Goal: Transaction & Acquisition: Book appointment/travel/reservation

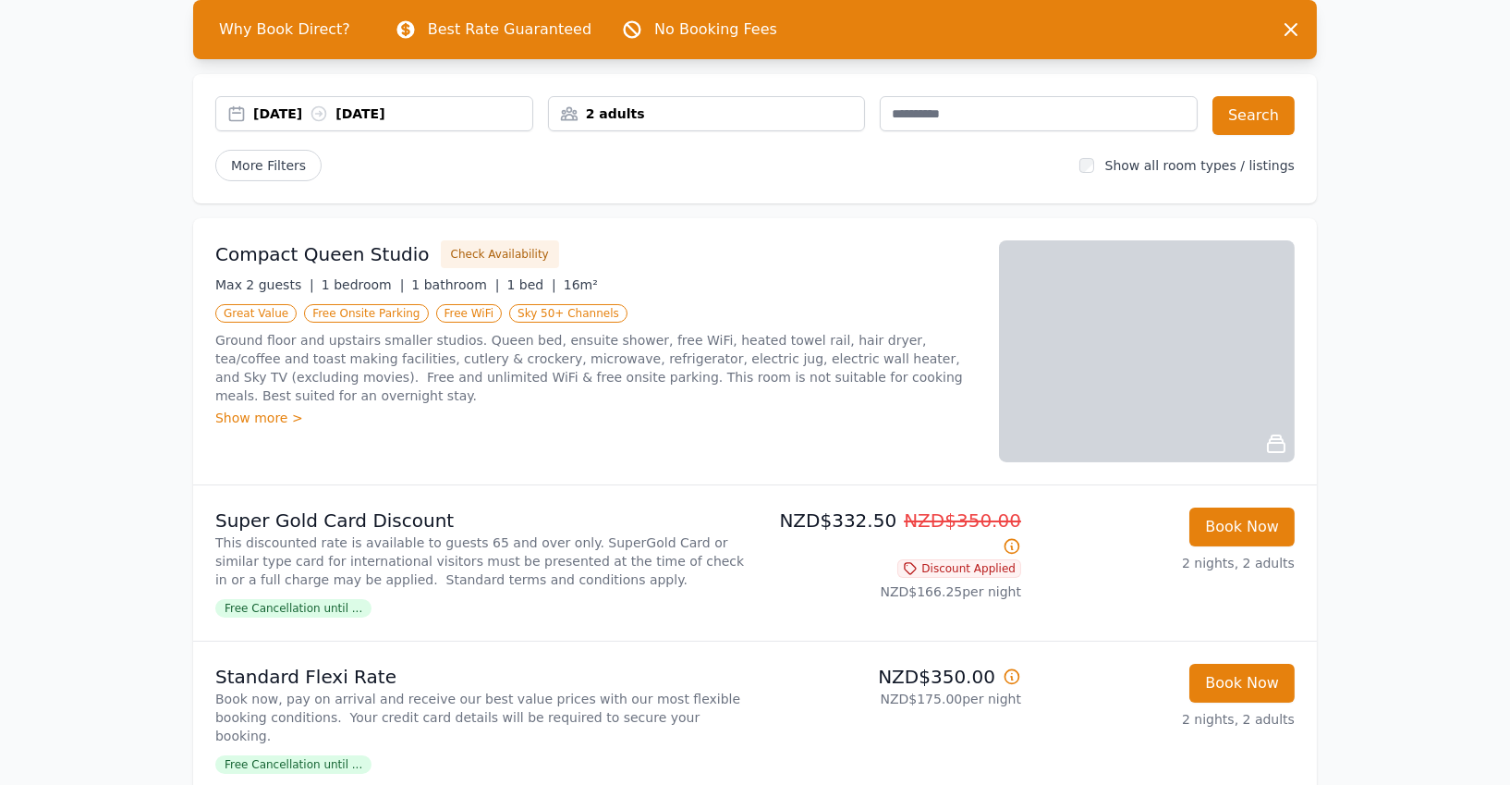
scroll to position [841, 0]
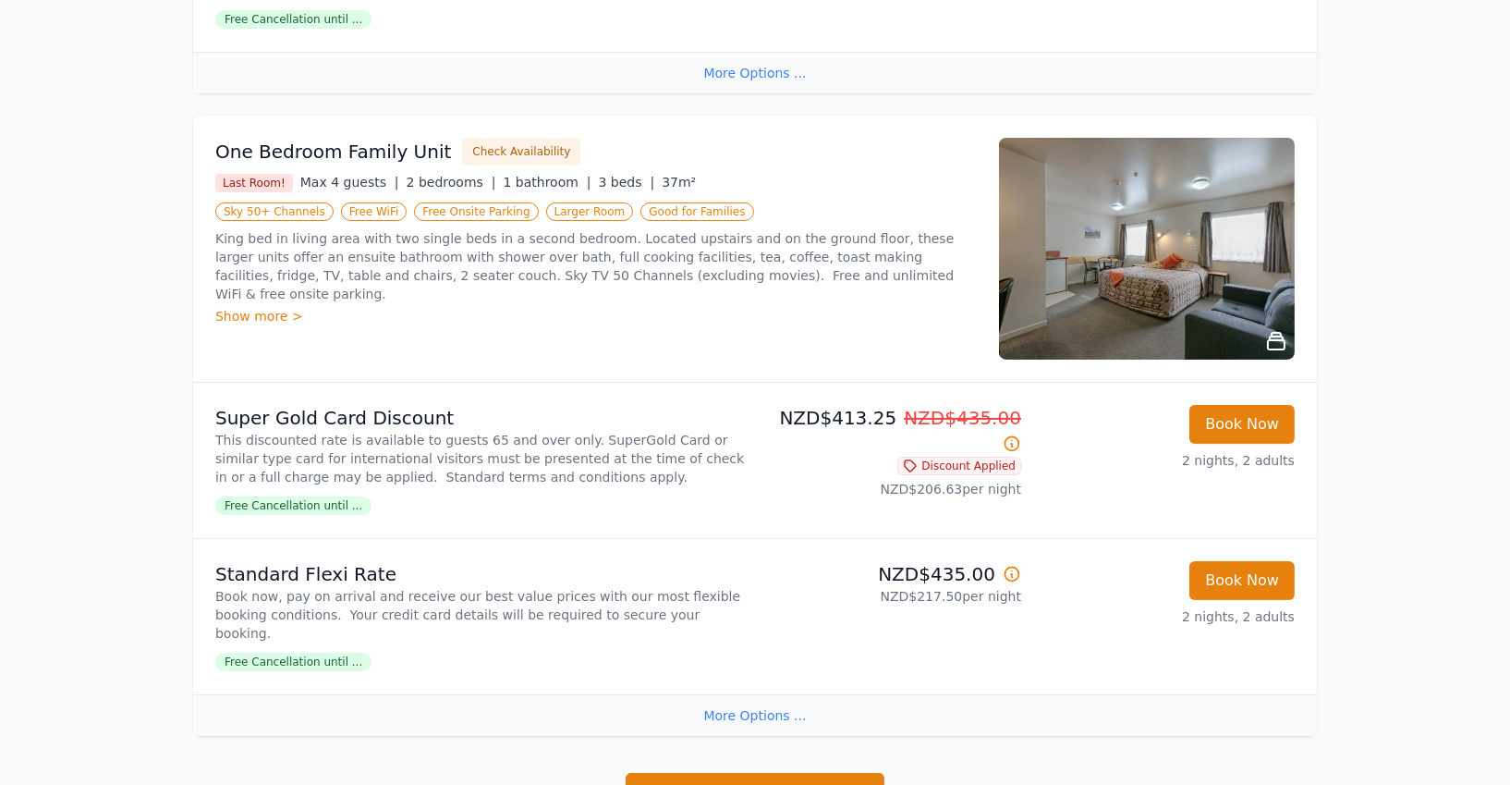
click at [263, 307] on div "Show more >" at bounding box center [596, 316] width 762 height 18
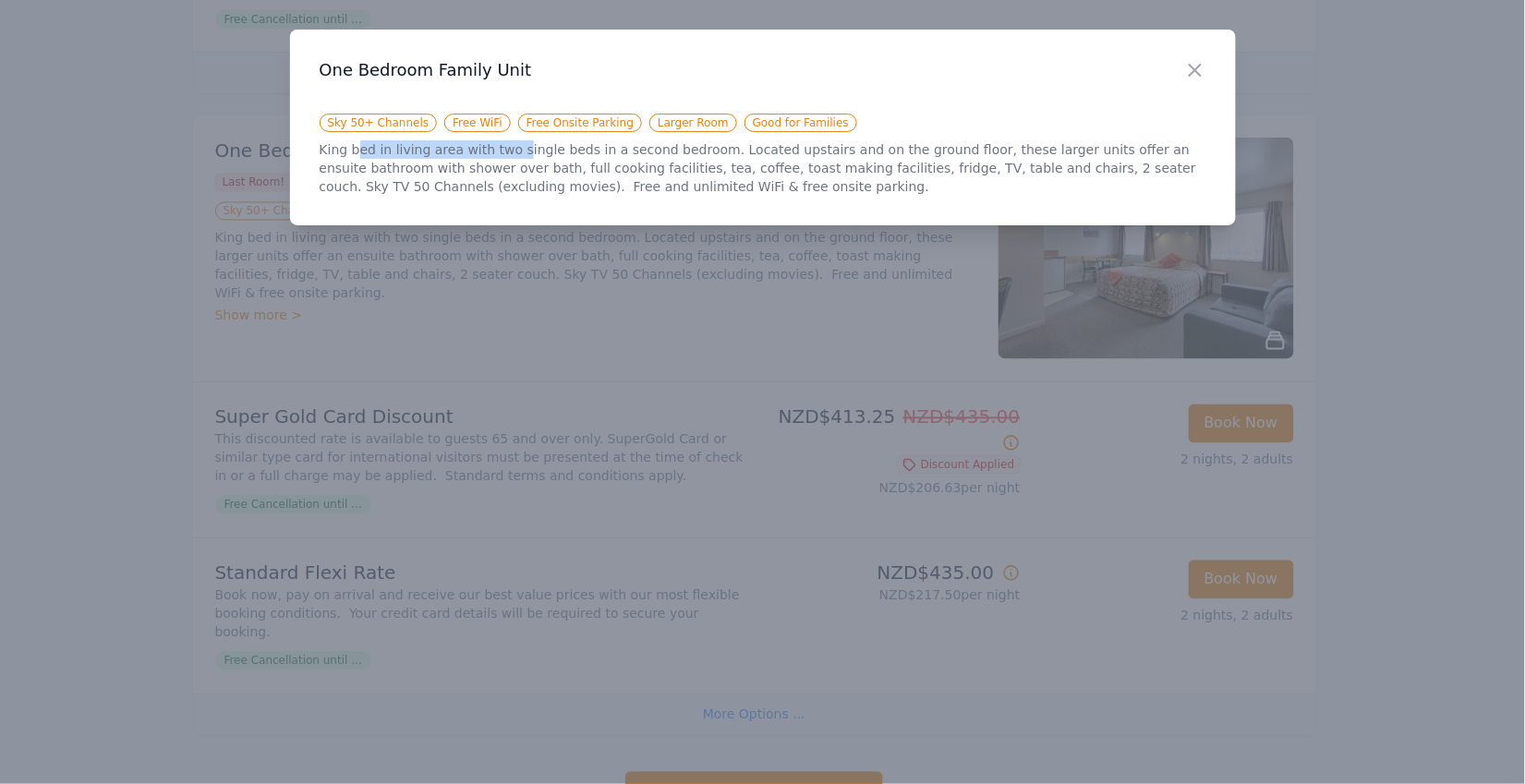
drag, startPoint x: 358, startPoint y: 150, endPoint x: 543, endPoint y: 155, distance: 185.1
click at [524, 155] on p "King bed in living area with two single beds in a second bedroom. Located upsta…" at bounding box center [762, 167] width 886 height 55
click at [562, 157] on p "King bed in living area with two single beds in a second bedroom. Located upsta…" at bounding box center [762, 167] width 886 height 55
click at [1213, 65] on div "Close" at bounding box center [1210, 59] width 52 height 58
click at [1204, 66] on icon "button" at bounding box center [1195, 70] width 22 height 22
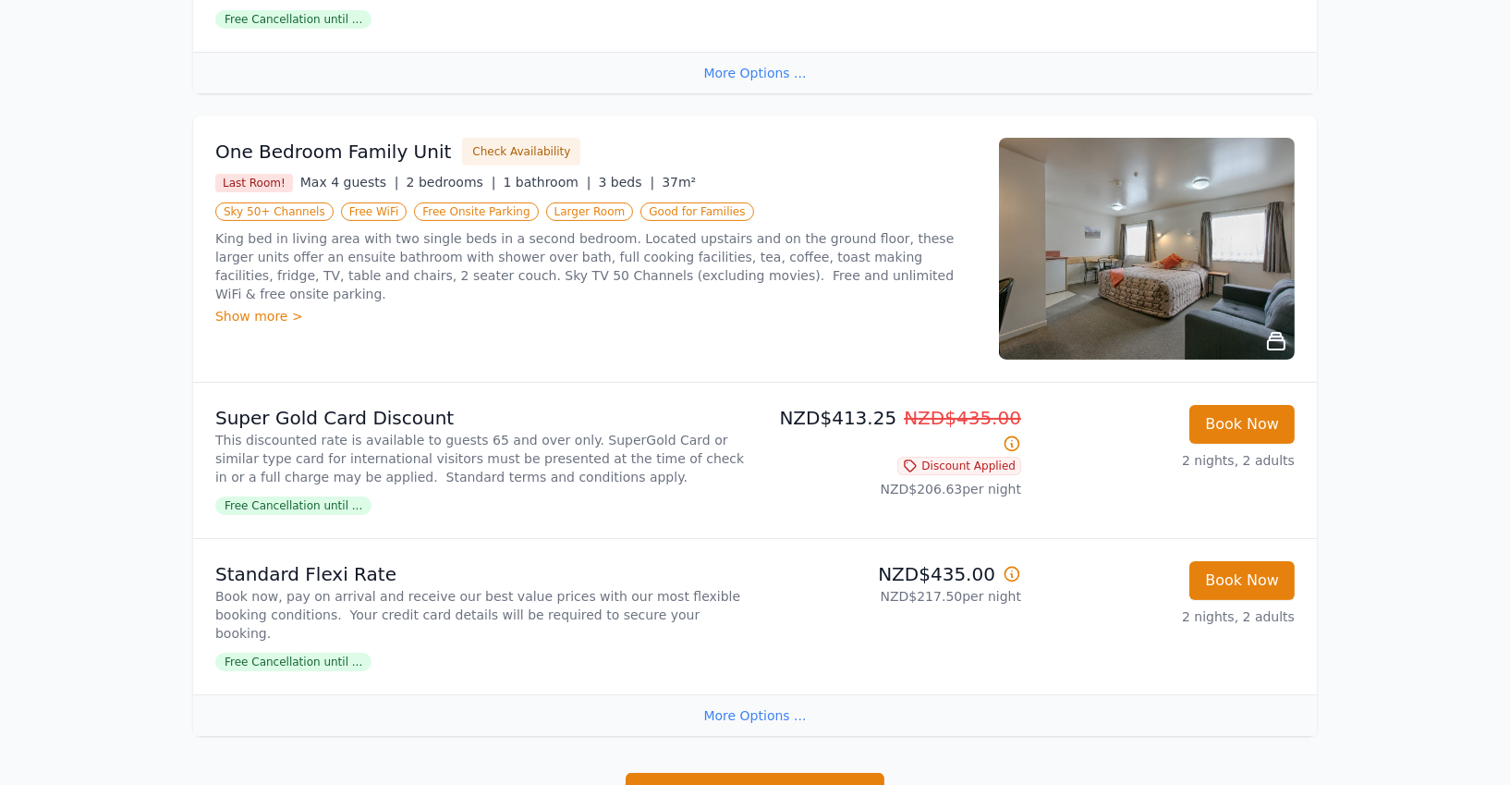
click at [1177, 199] on img at bounding box center [1147, 249] width 296 height 222
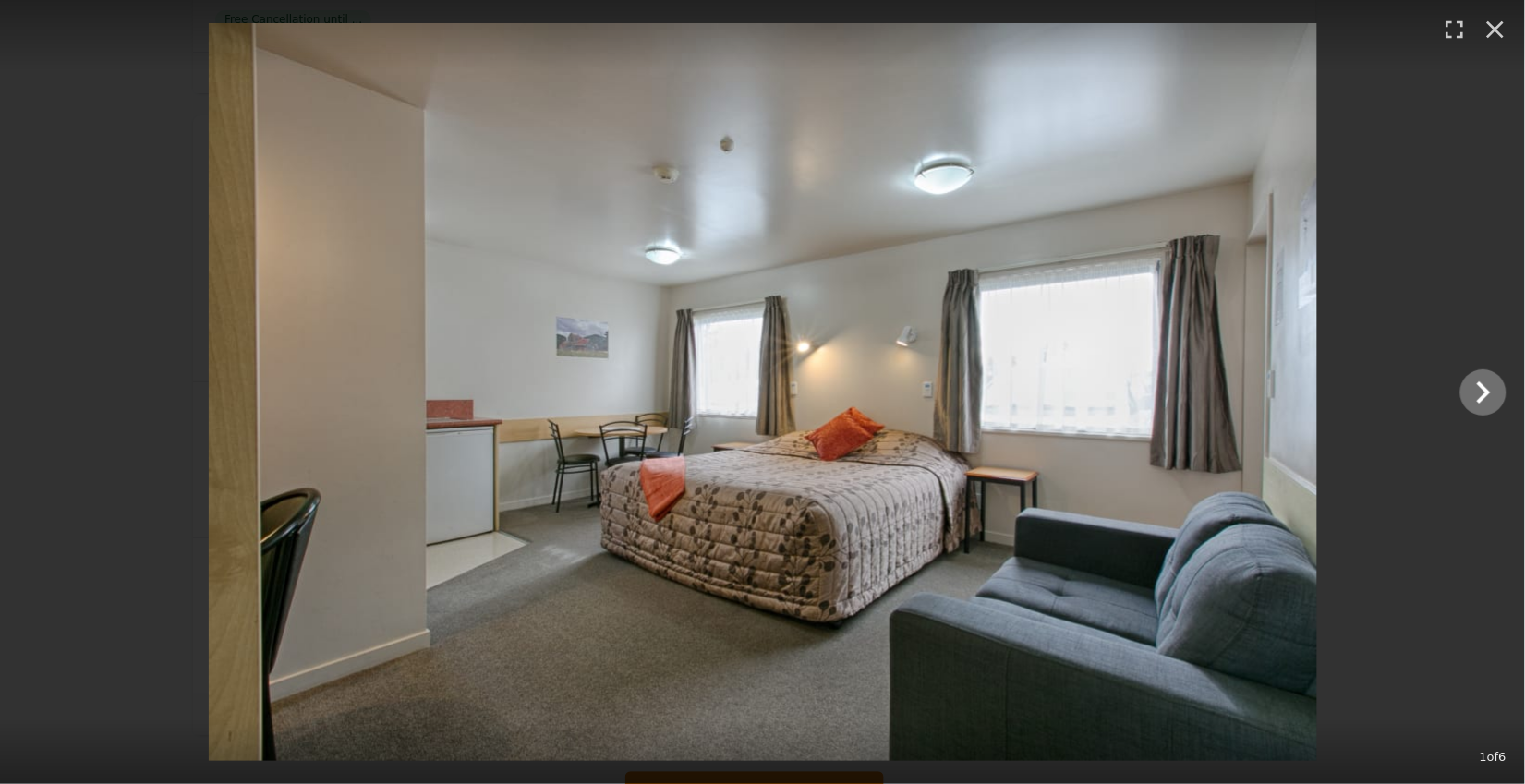
click at [1475, 396] on icon "Show slide 2 of 6" at bounding box center [1483, 392] width 44 height 44
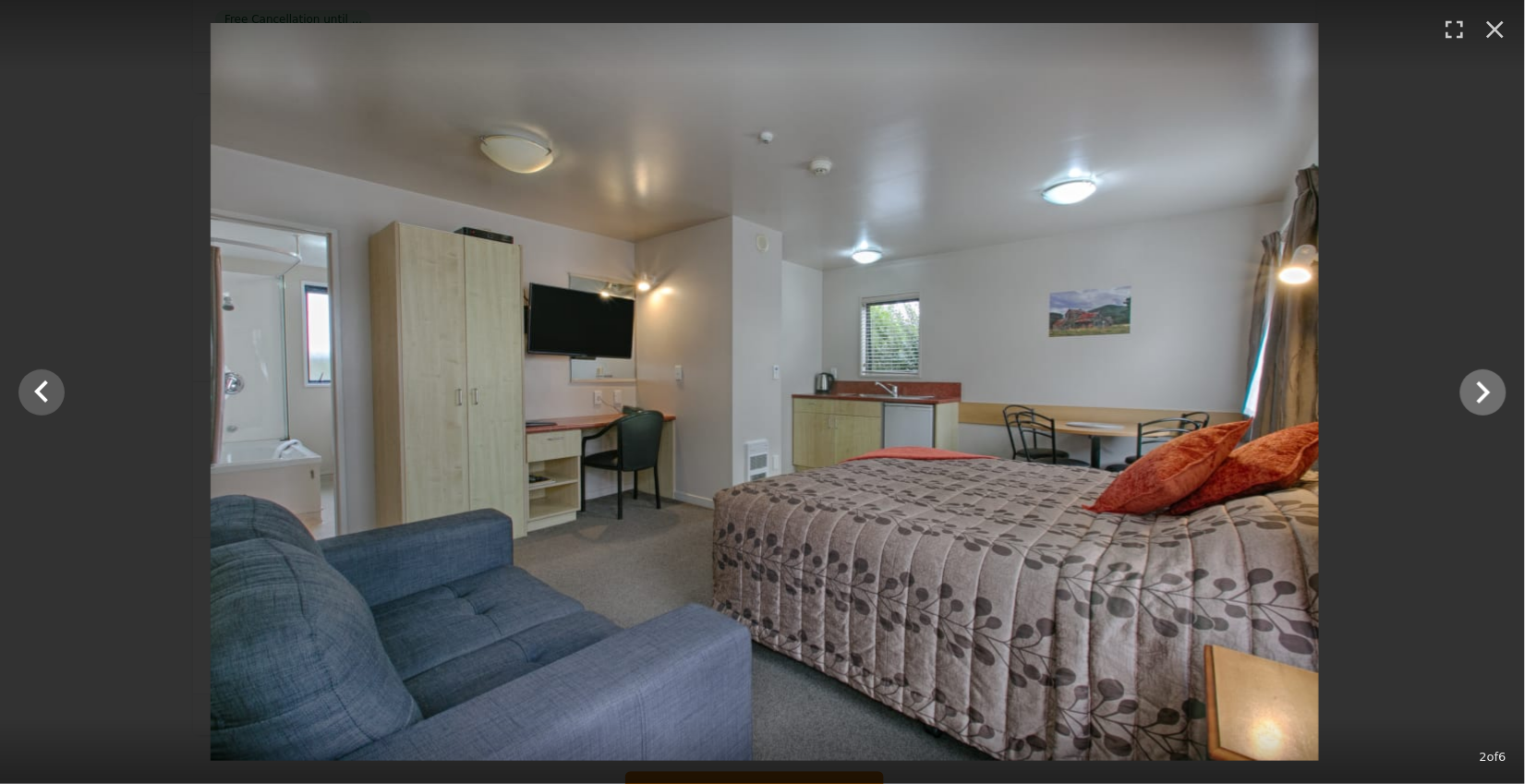
click at [1475, 395] on icon "Show slide 3 of 6" at bounding box center [1483, 392] width 44 height 44
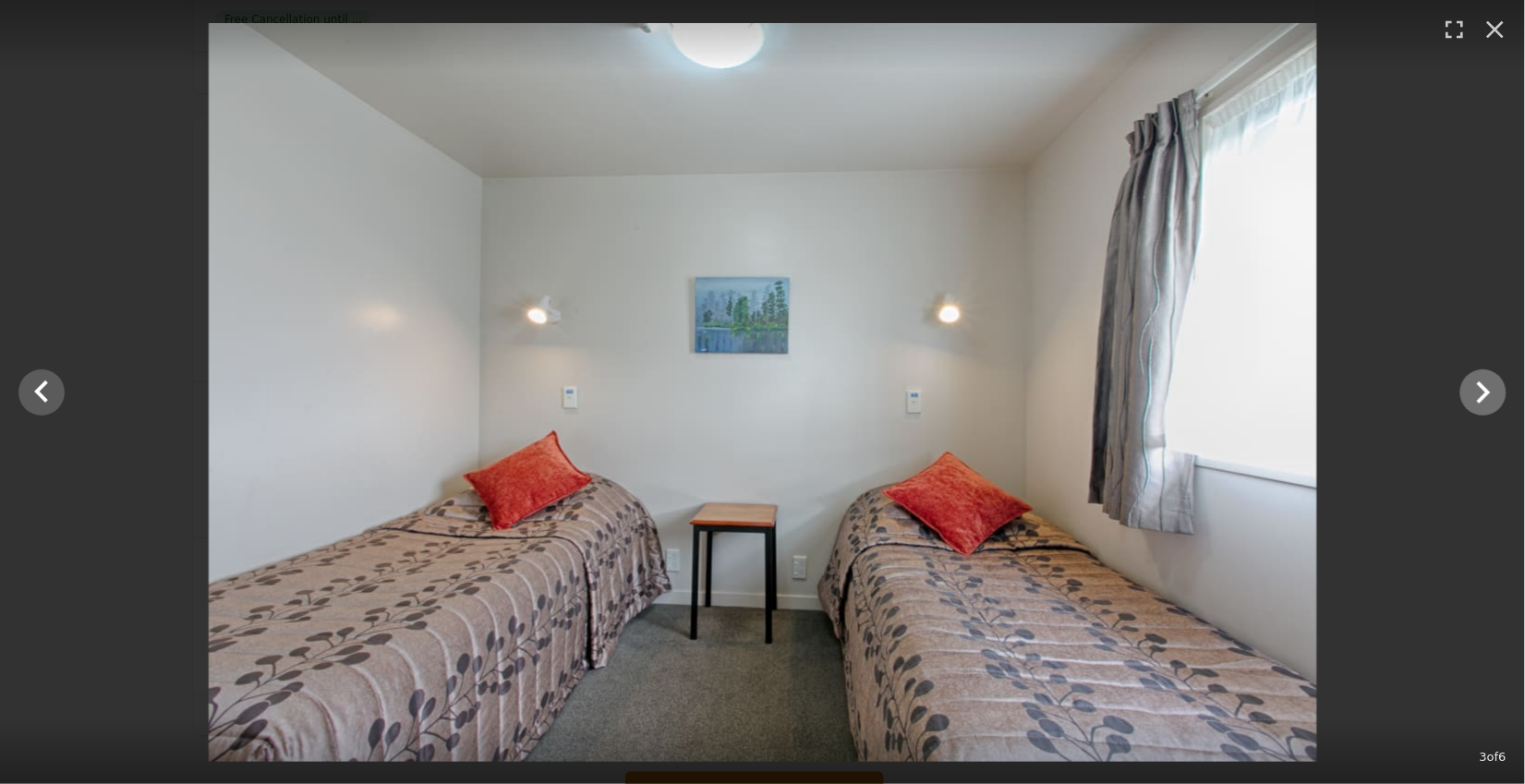
click at [1475, 395] on icon "Show slide 4 of 6" at bounding box center [1483, 392] width 44 height 44
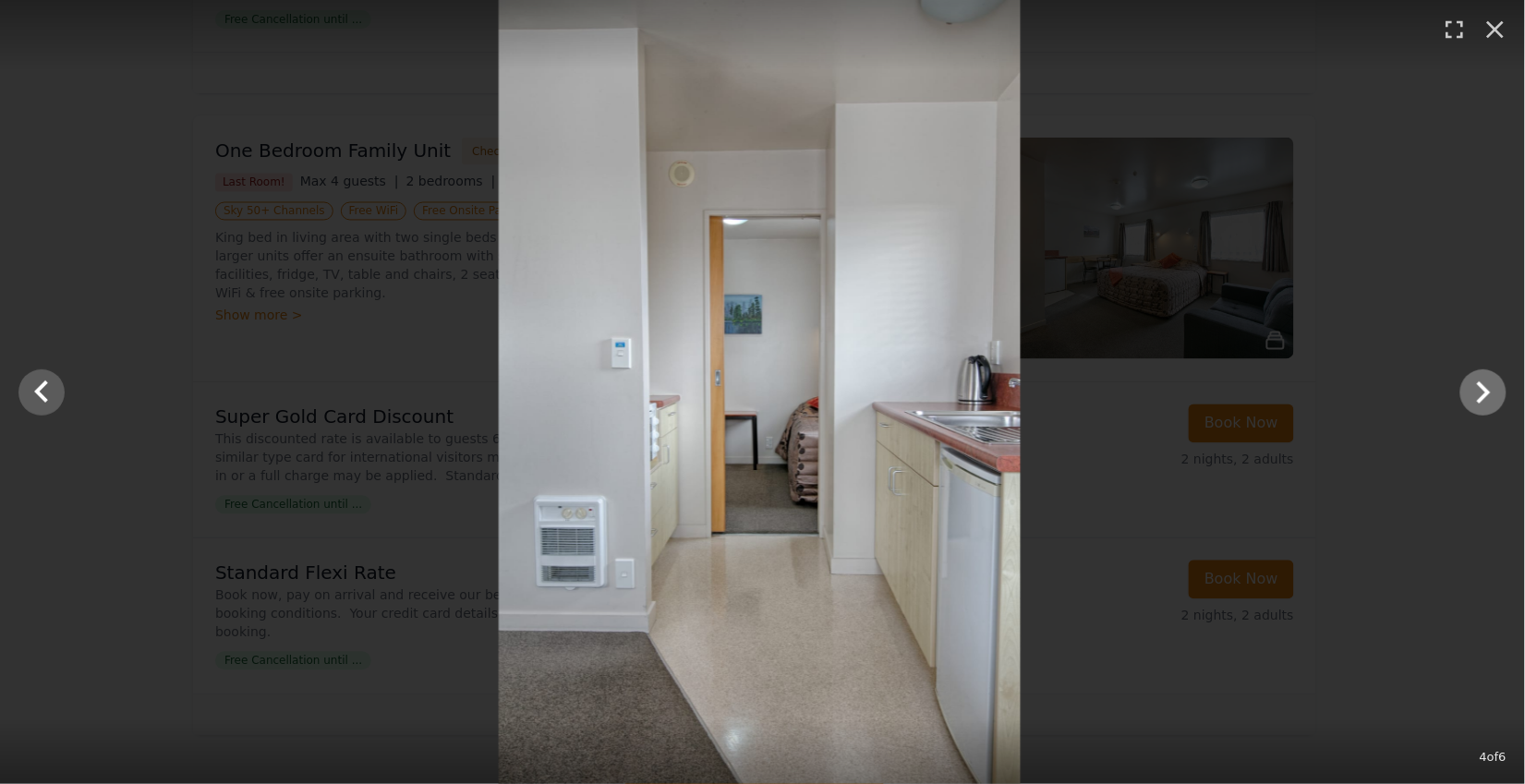
click at [1480, 384] on icon "Show slide 5 of 6" at bounding box center [1484, 392] width 14 height 22
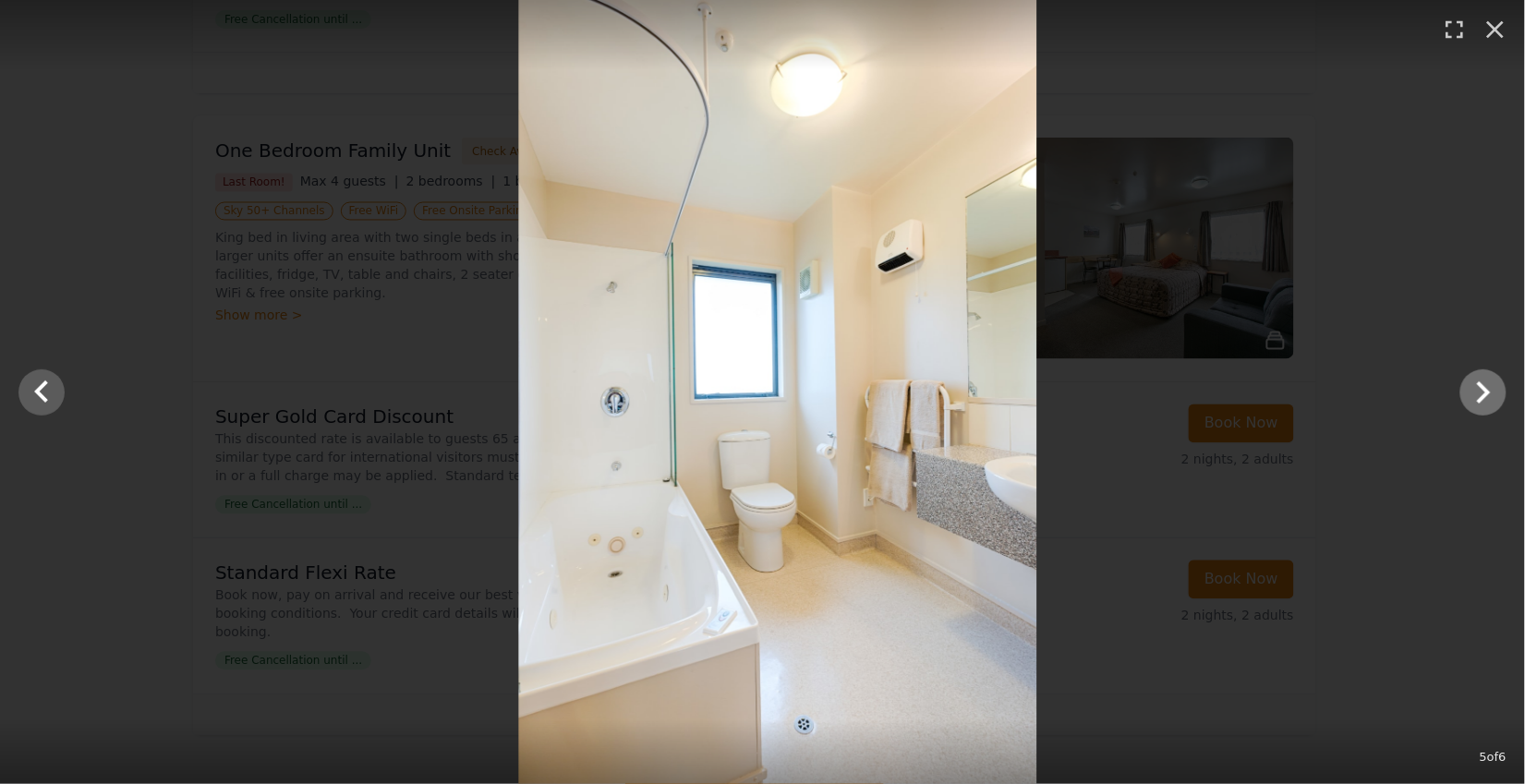
click at [1480, 384] on icon "Show slide 6 of 6" at bounding box center [1484, 392] width 14 height 22
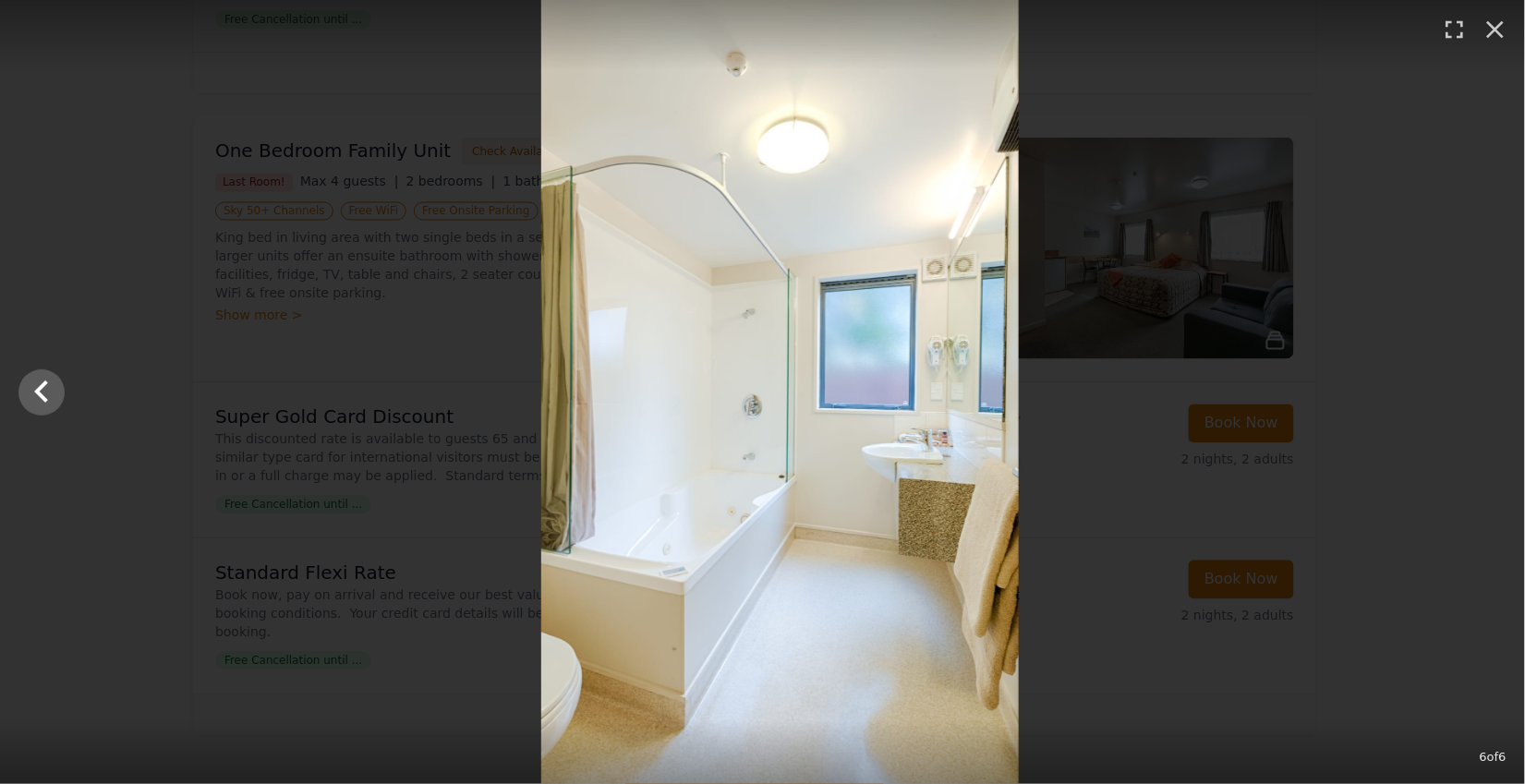
click at [1480, 384] on div at bounding box center [780, 392] width 1525 height 784
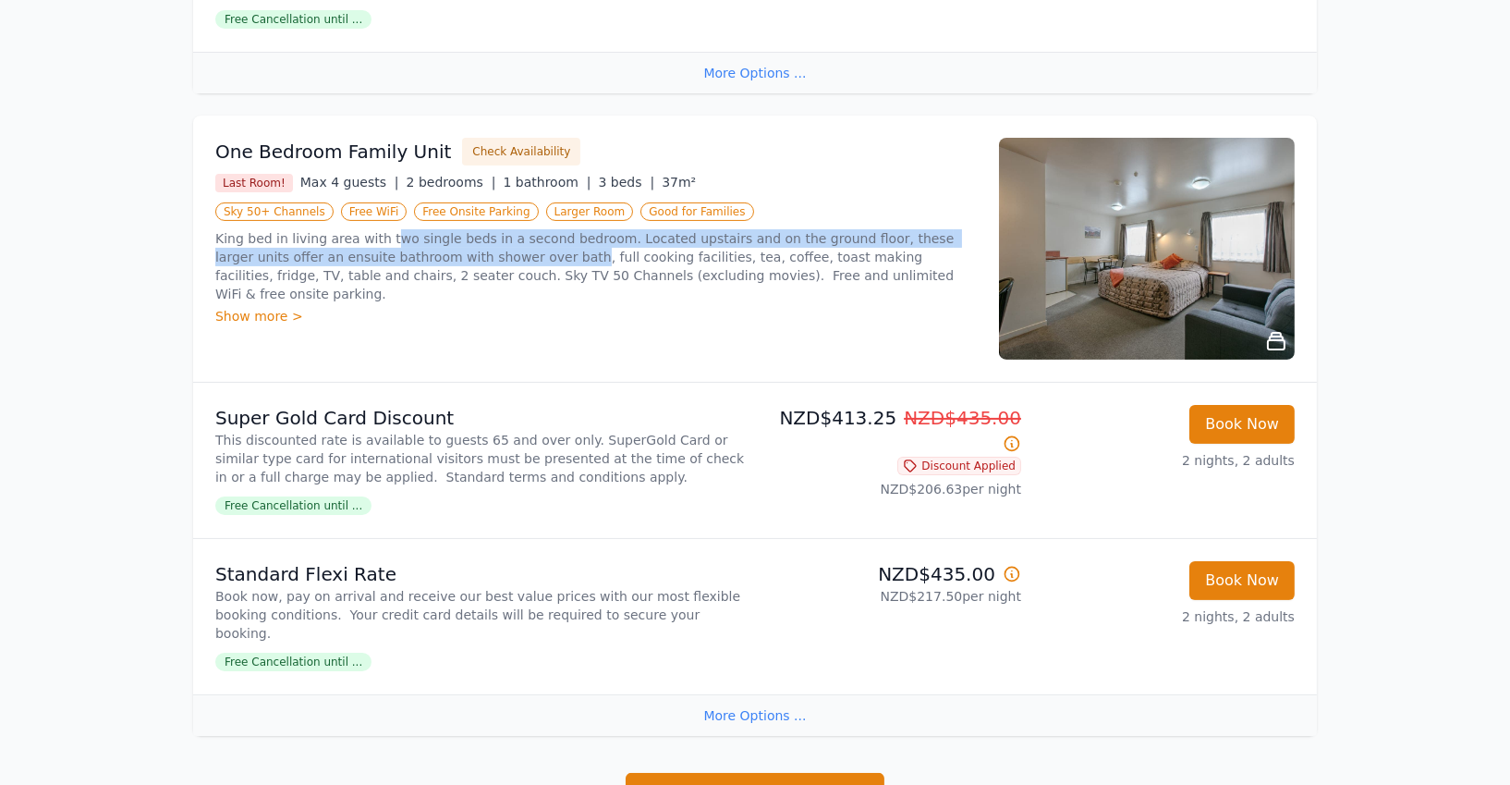
drag, startPoint x: 390, startPoint y: 214, endPoint x: 543, endPoint y: 243, distance: 156.1
click at [543, 243] on p "King bed in living area with two single beds in a second bedroom. Located upsta…" at bounding box center [596, 266] width 762 height 74
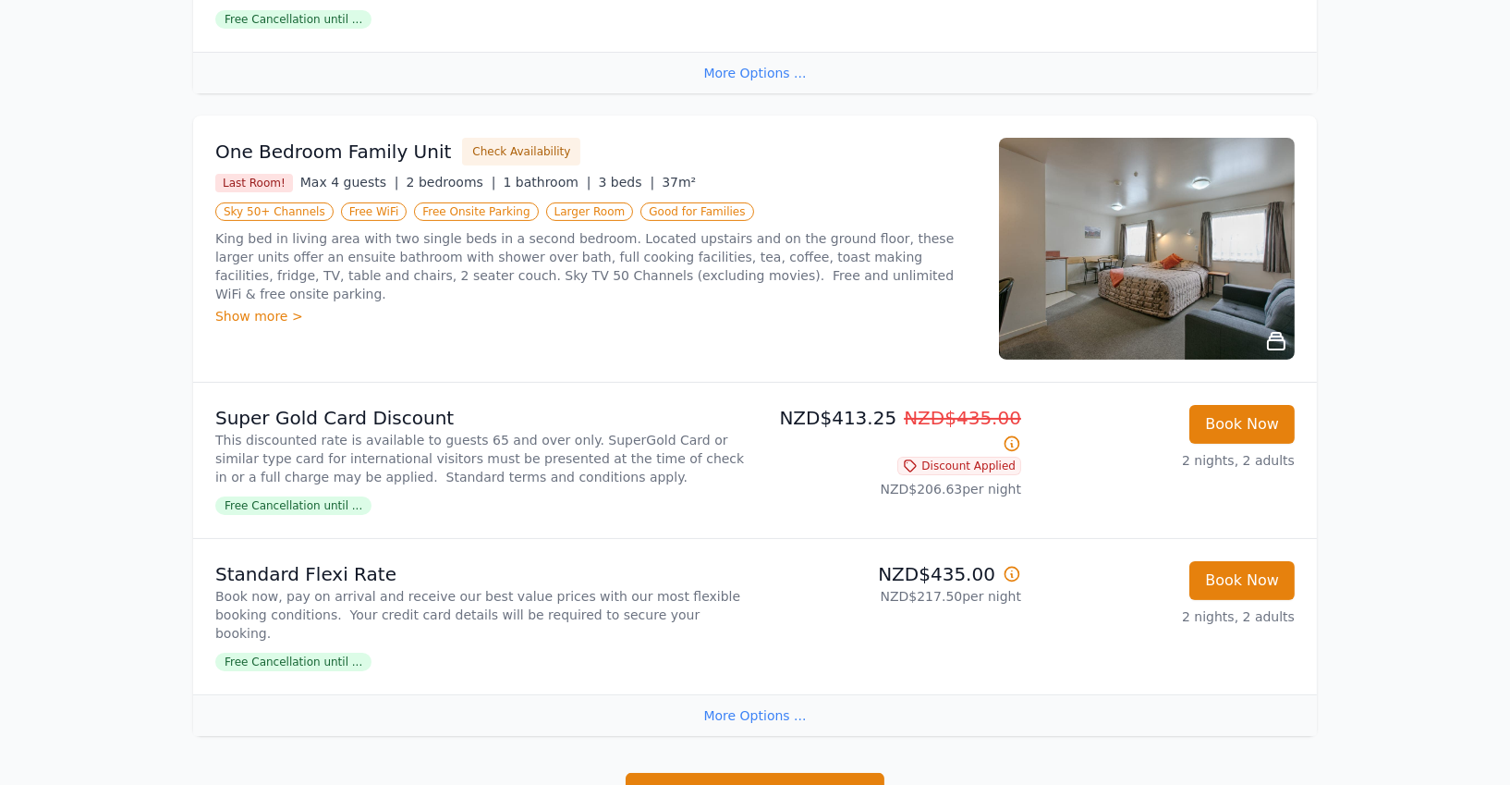
click at [624, 245] on p "King bed in living area with two single beds in a second bedroom. Located upsta…" at bounding box center [596, 266] width 762 height 74
click at [1125, 229] on img at bounding box center [1147, 249] width 296 height 222
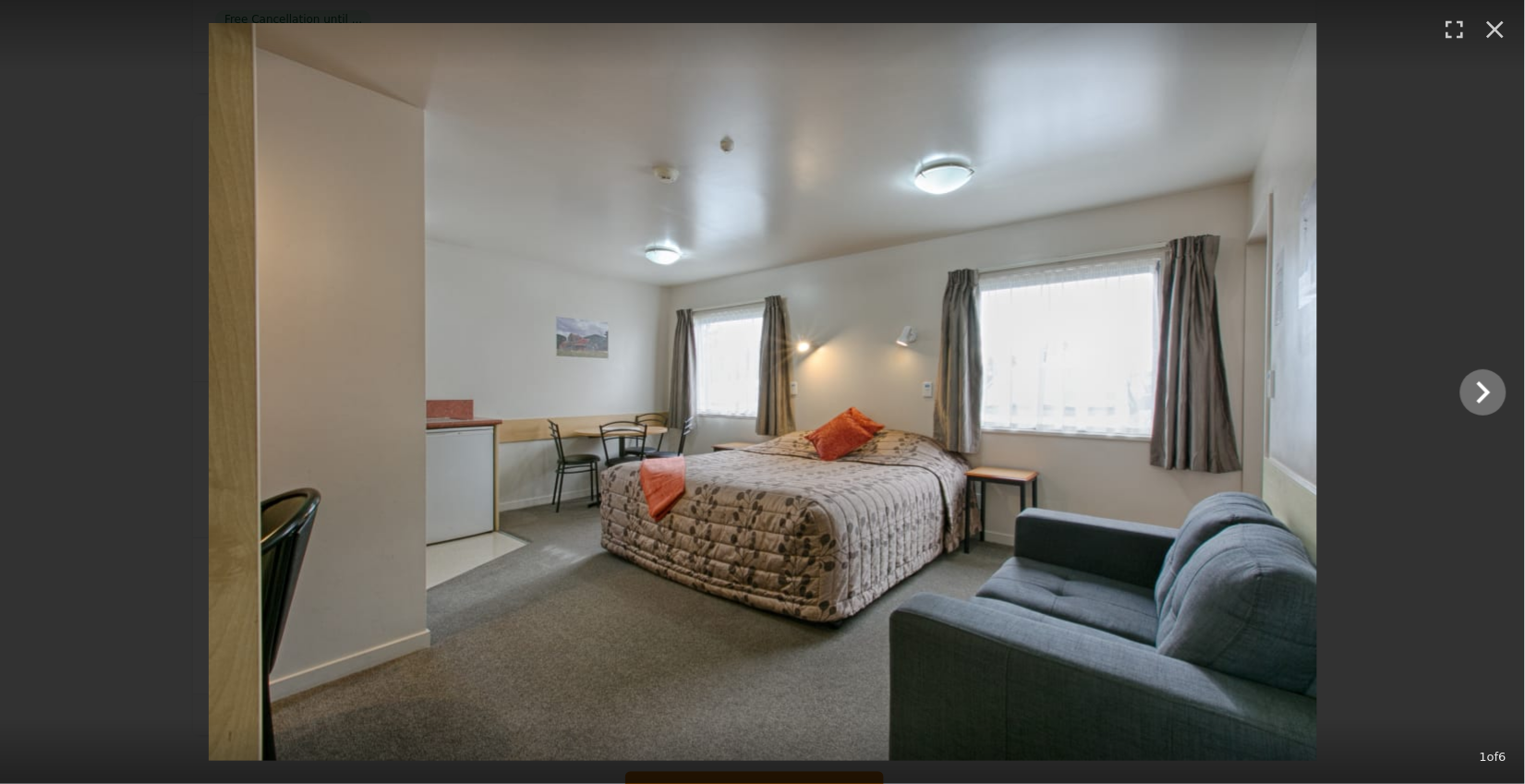
click at [1468, 396] on icon "Show slide 2 of 6" at bounding box center [1483, 392] width 44 height 44
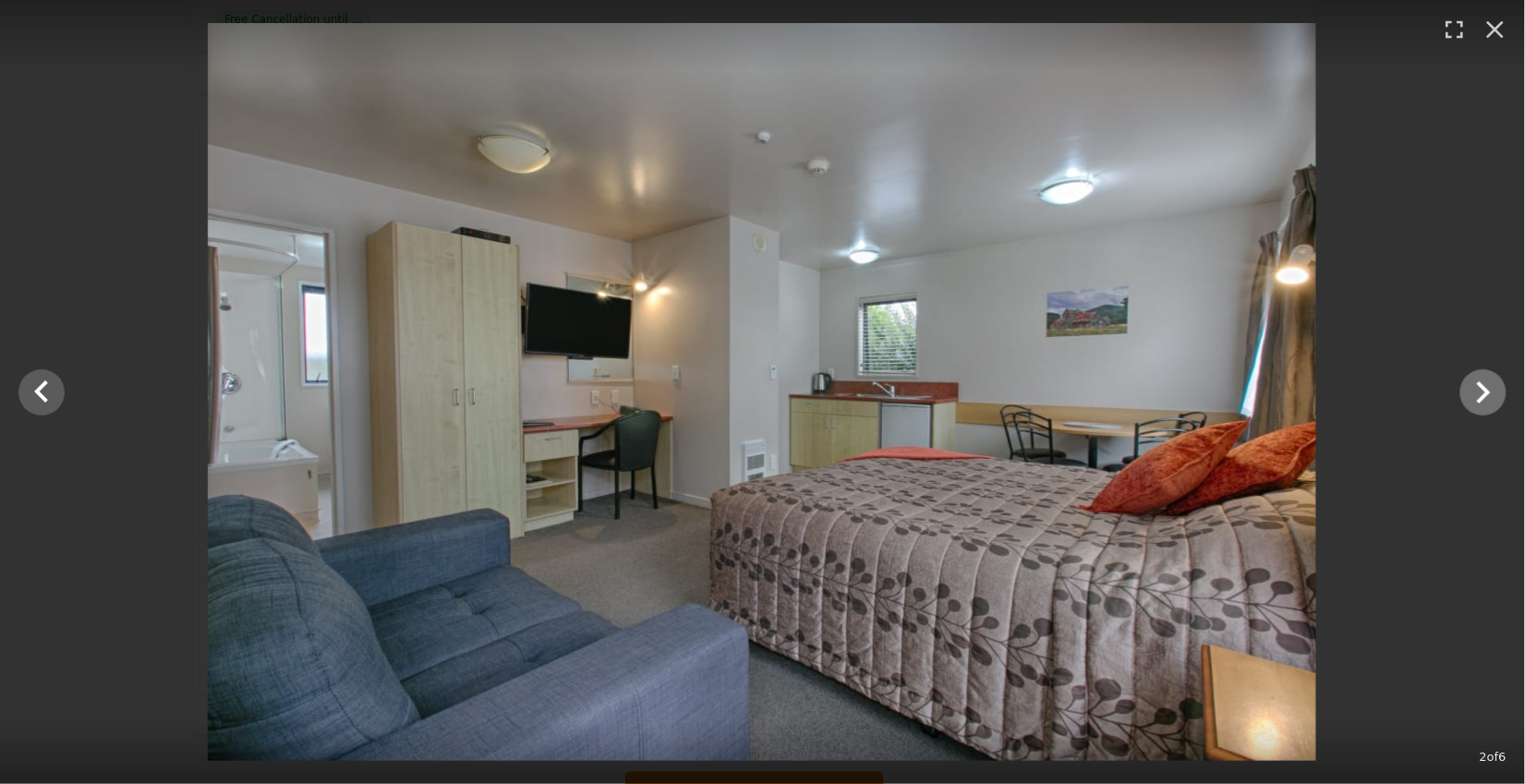
click at [1468, 396] on icon "Show slide 3 of 6" at bounding box center [1483, 392] width 44 height 44
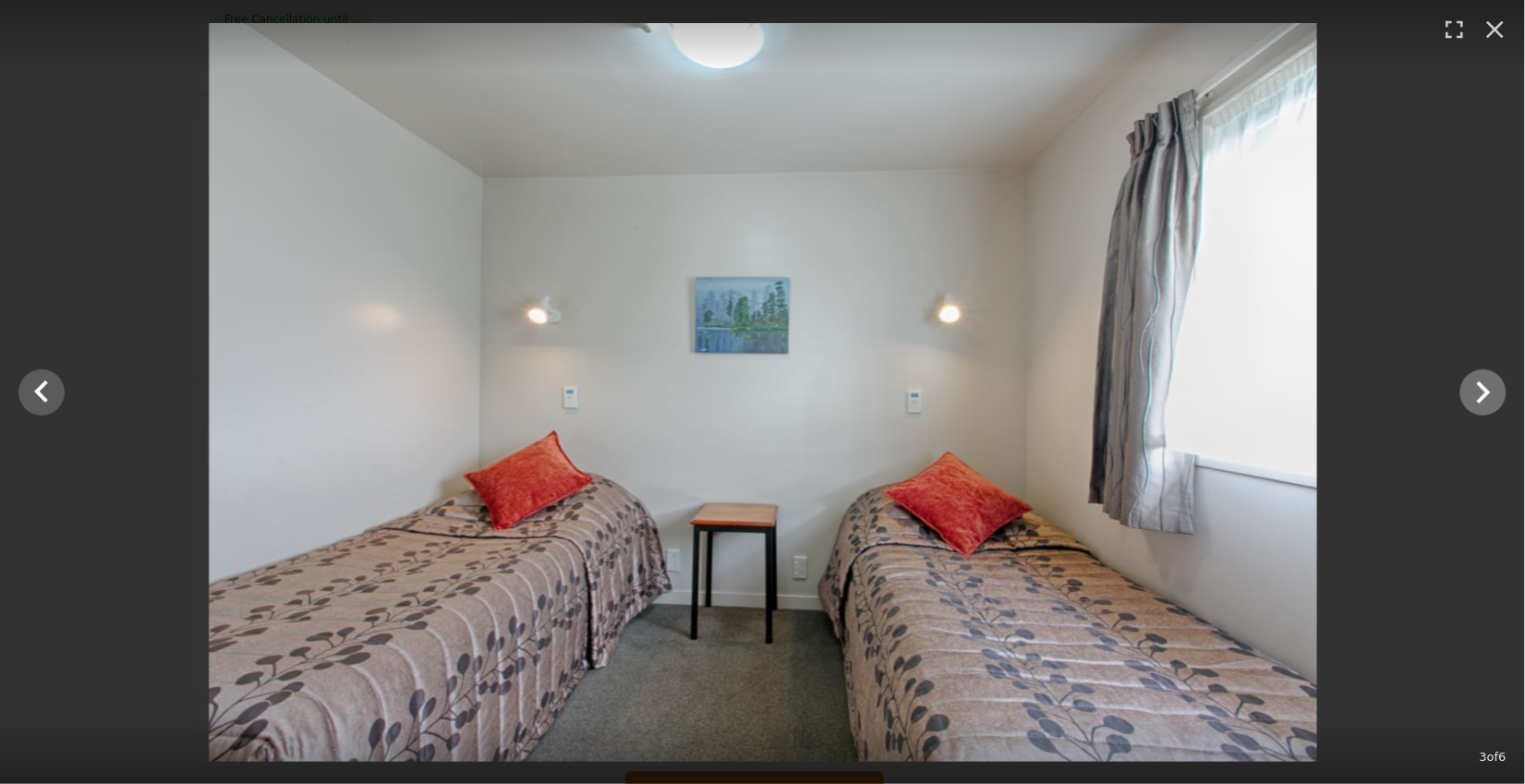
click at [1468, 396] on icon "Show slide 4 of 6" at bounding box center [1483, 392] width 44 height 44
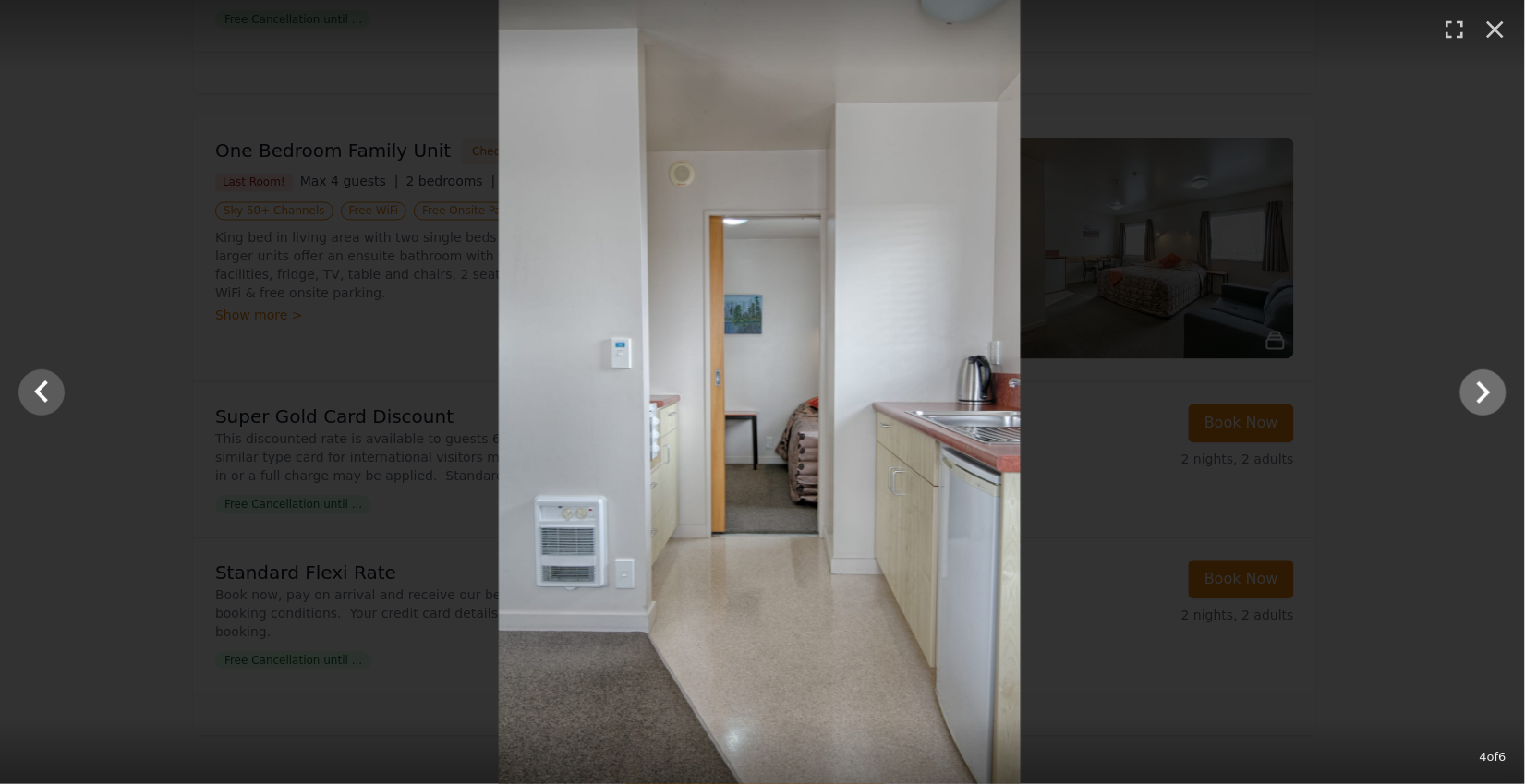
click at [1468, 396] on icon "Show slide 5 of 6" at bounding box center [1483, 392] width 44 height 44
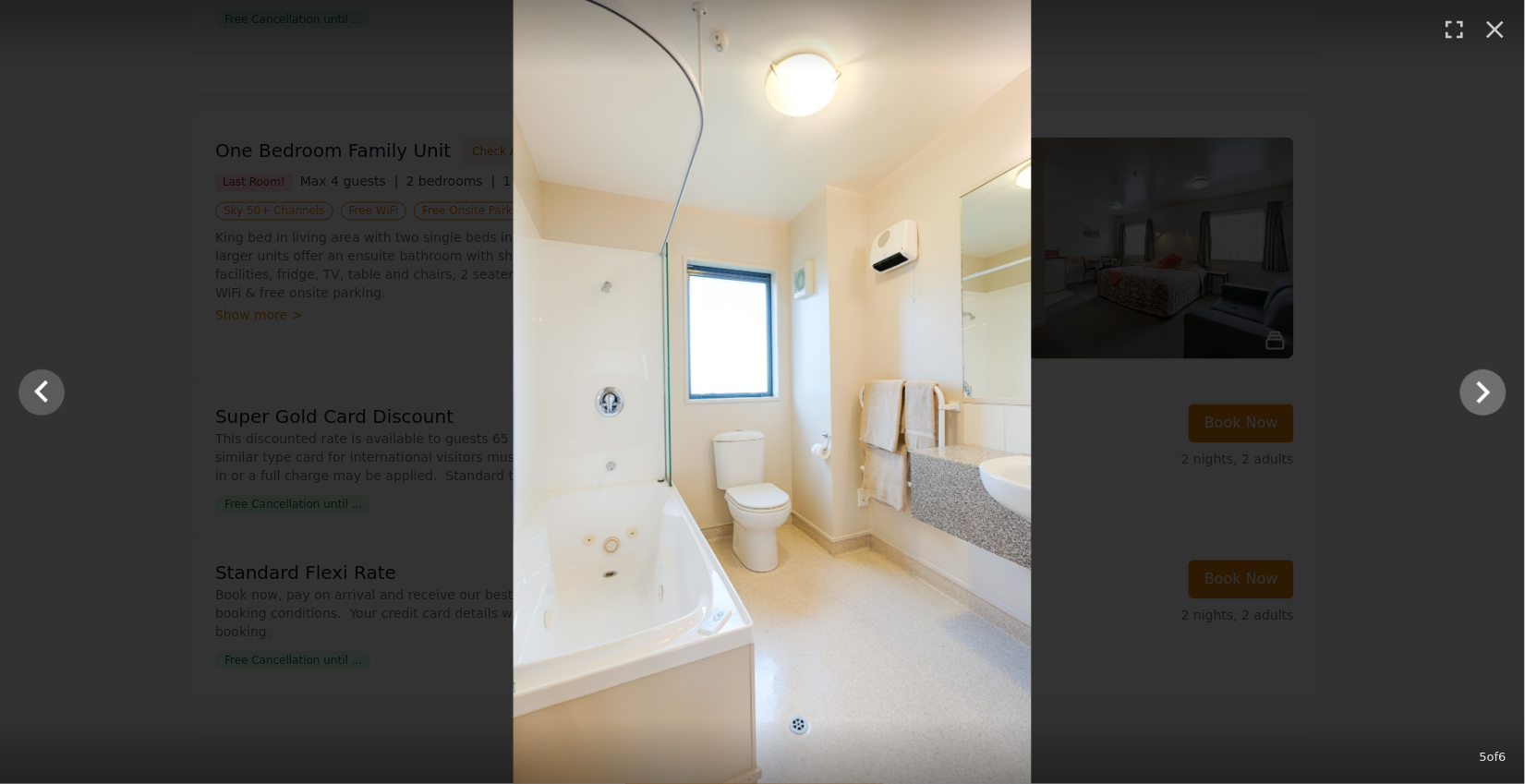
click at [1468, 396] on icon "Show slide 6 of 6" at bounding box center [1483, 392] width 44 height 44
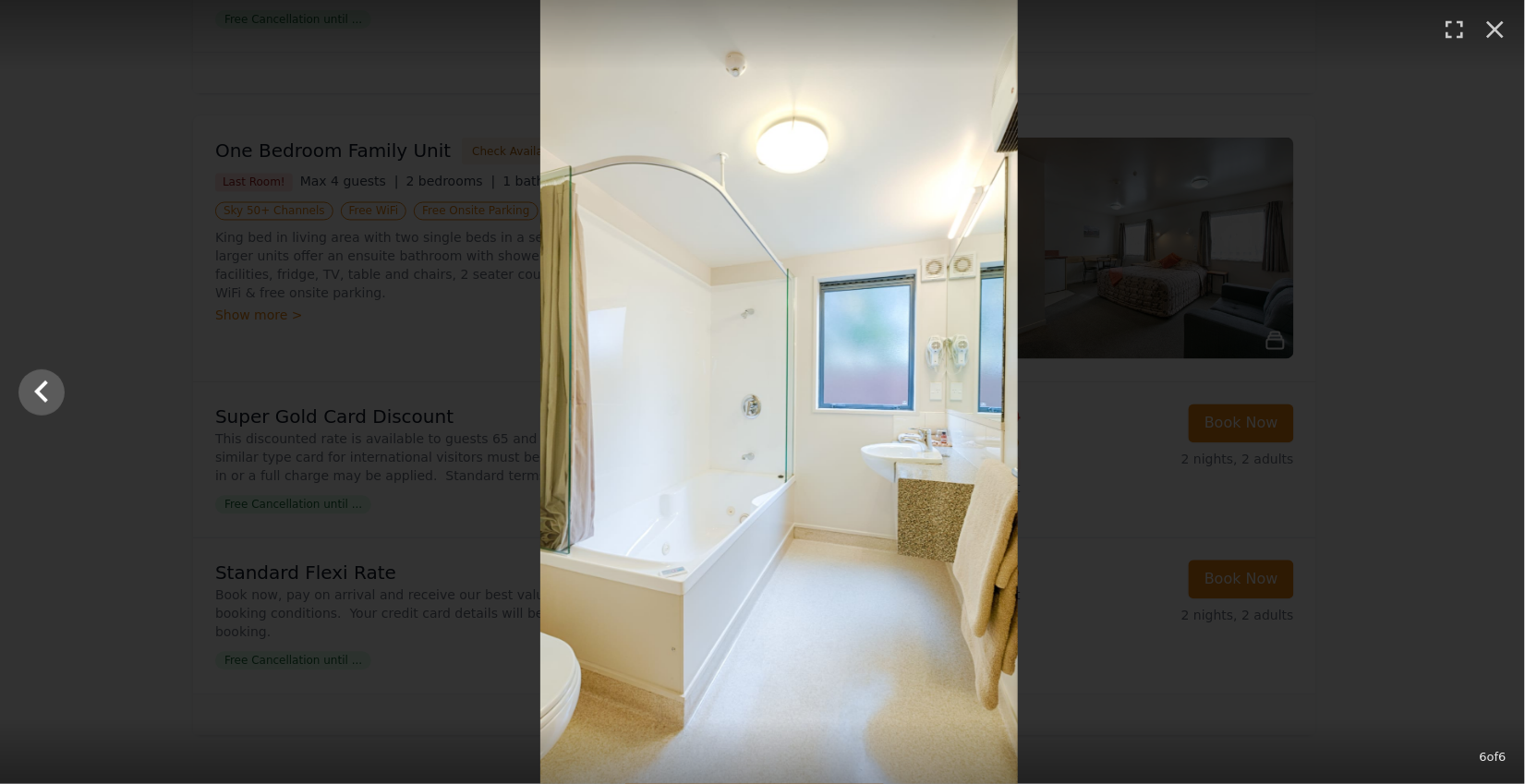
click at [1468, 396] on div at bounding box center [779, 392] width 1525 height 784
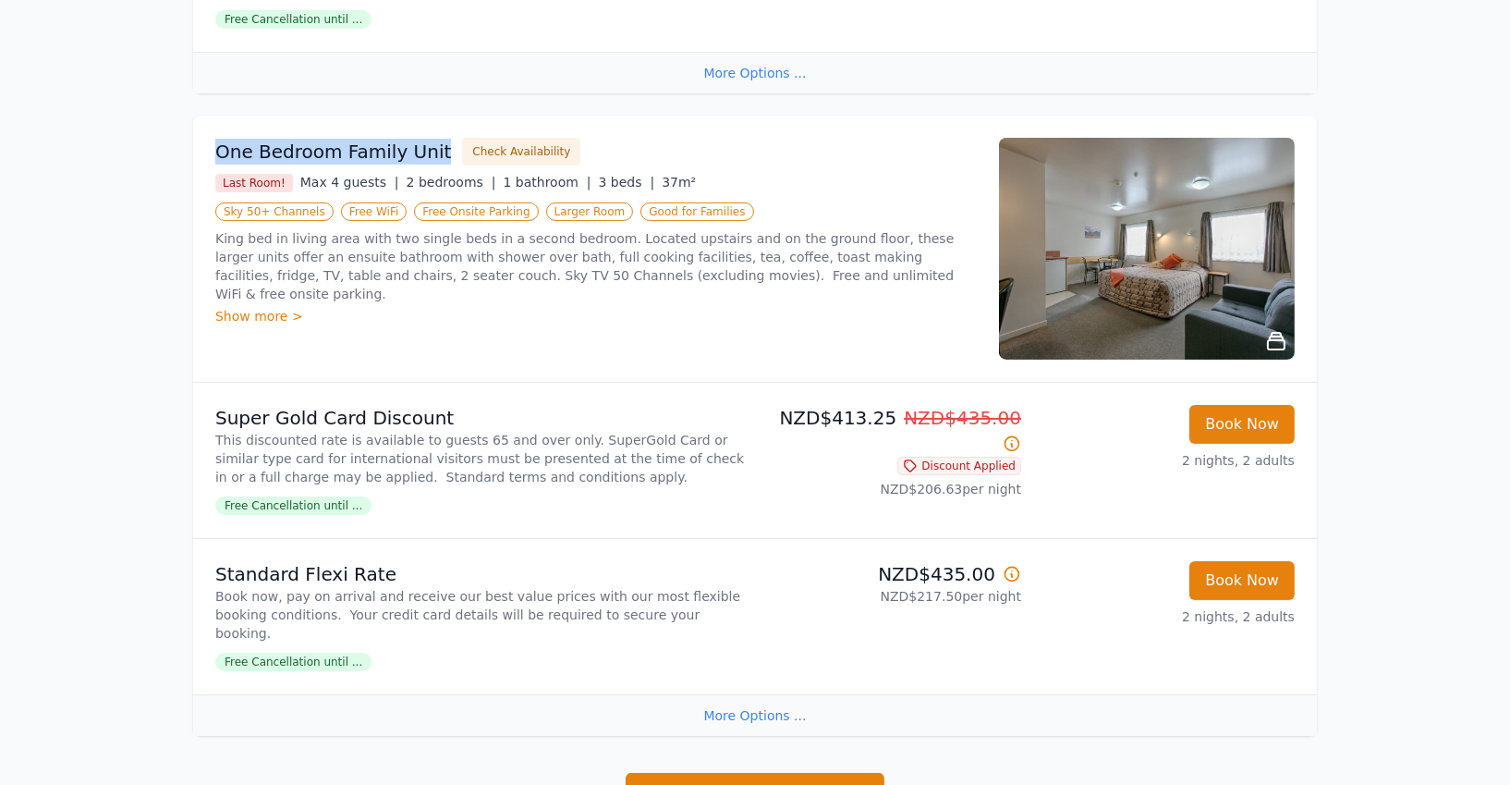
drag, startPoint x: 216, startPoint y: 127, endPoint x: 429, endPoint y: 127, distance: 212.6
click at [429, 139] on h3 "One Bedroom Family Unit" at bounding box center [333, 152] width 236 height 26
copy h3 "One Bedroom Family Unit"
click at [1107, 307] on img at bounding box center [1147, 249] width 296 height 222
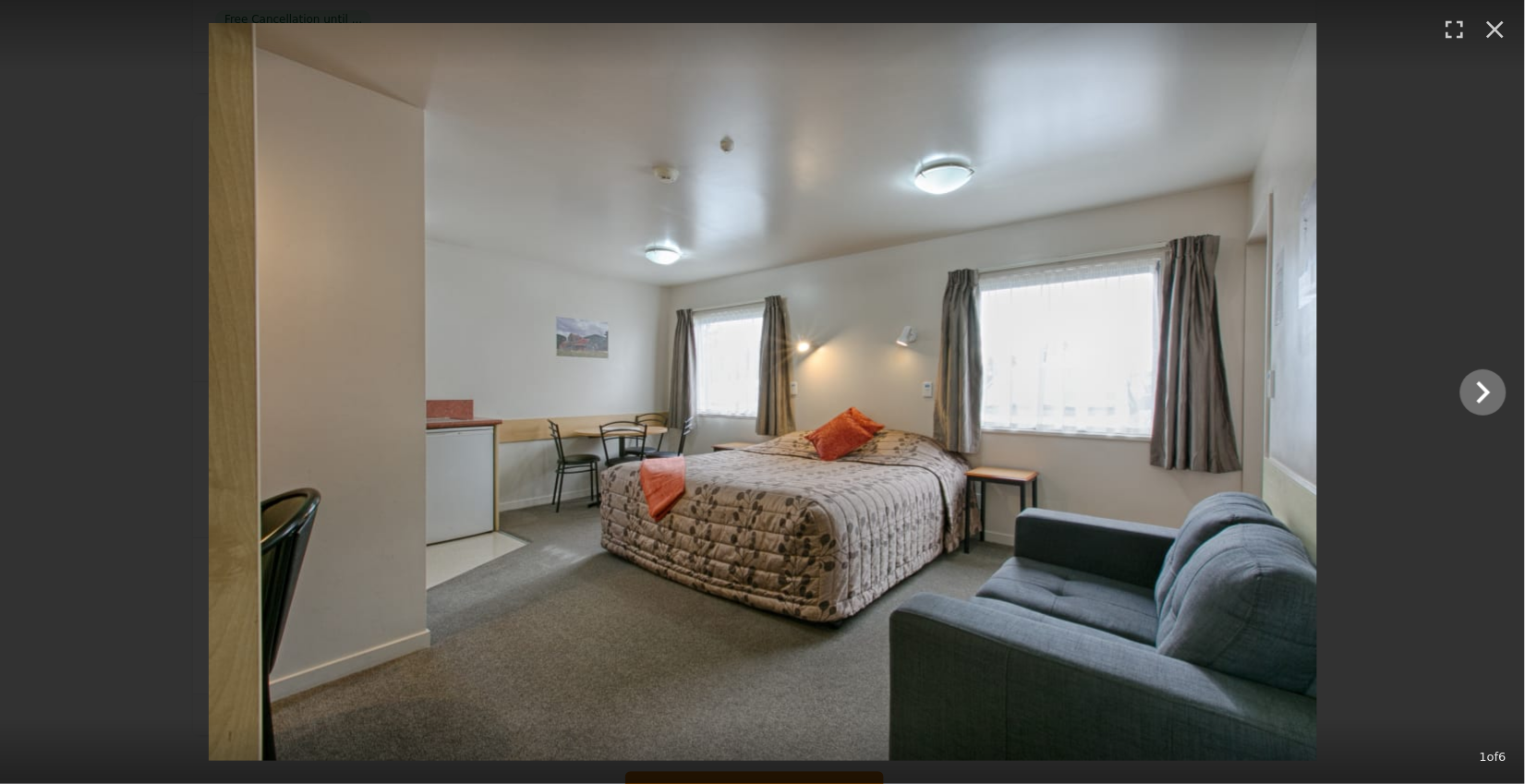
click at [1493, 397] on icon "Show slide 2 of 6" at bounding box center [1483, 392] width 44 height 44
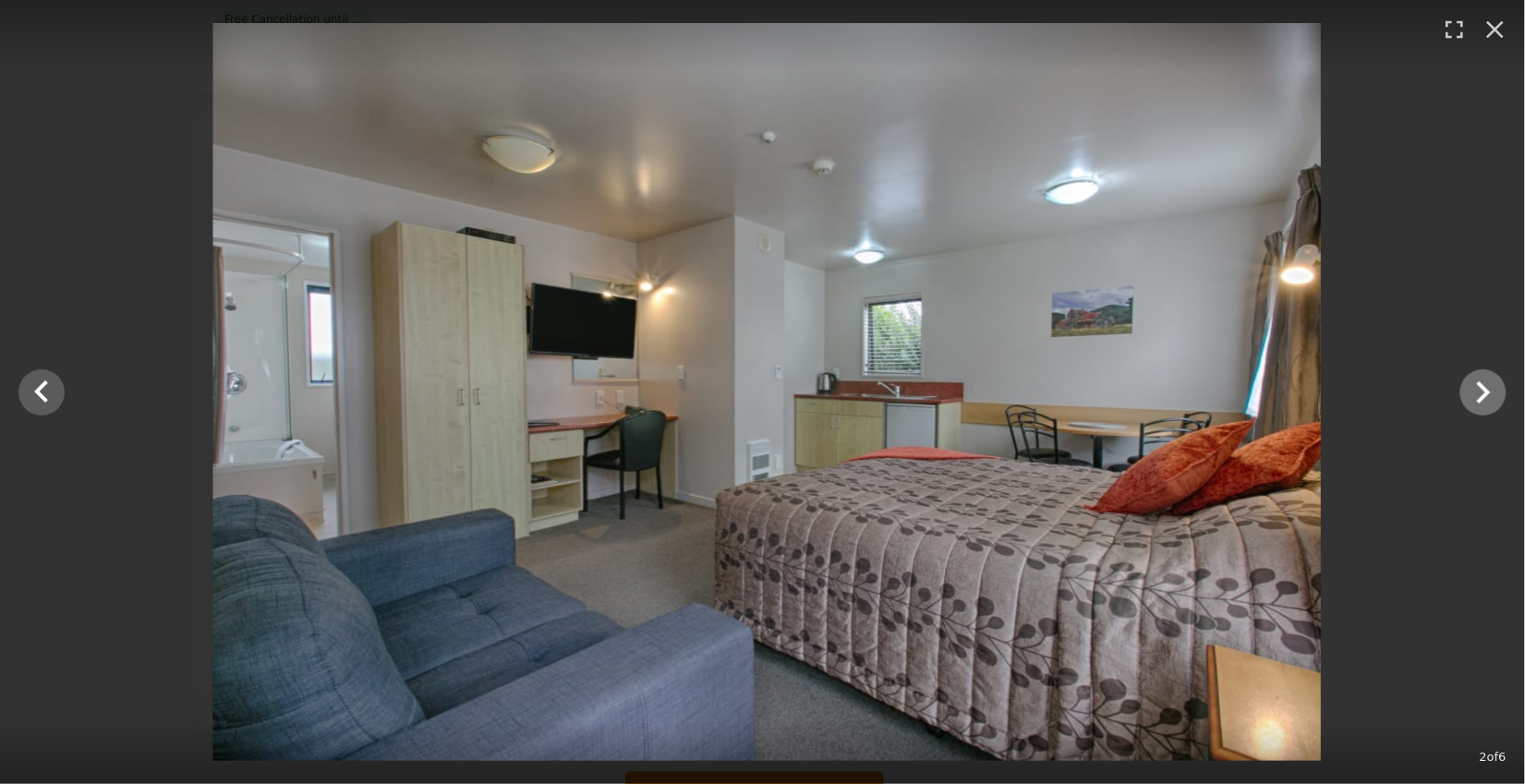
click at [1493, 397] on icon "Show slide 3 of 6" at bounding box center [1483, 392] width 44 height 44
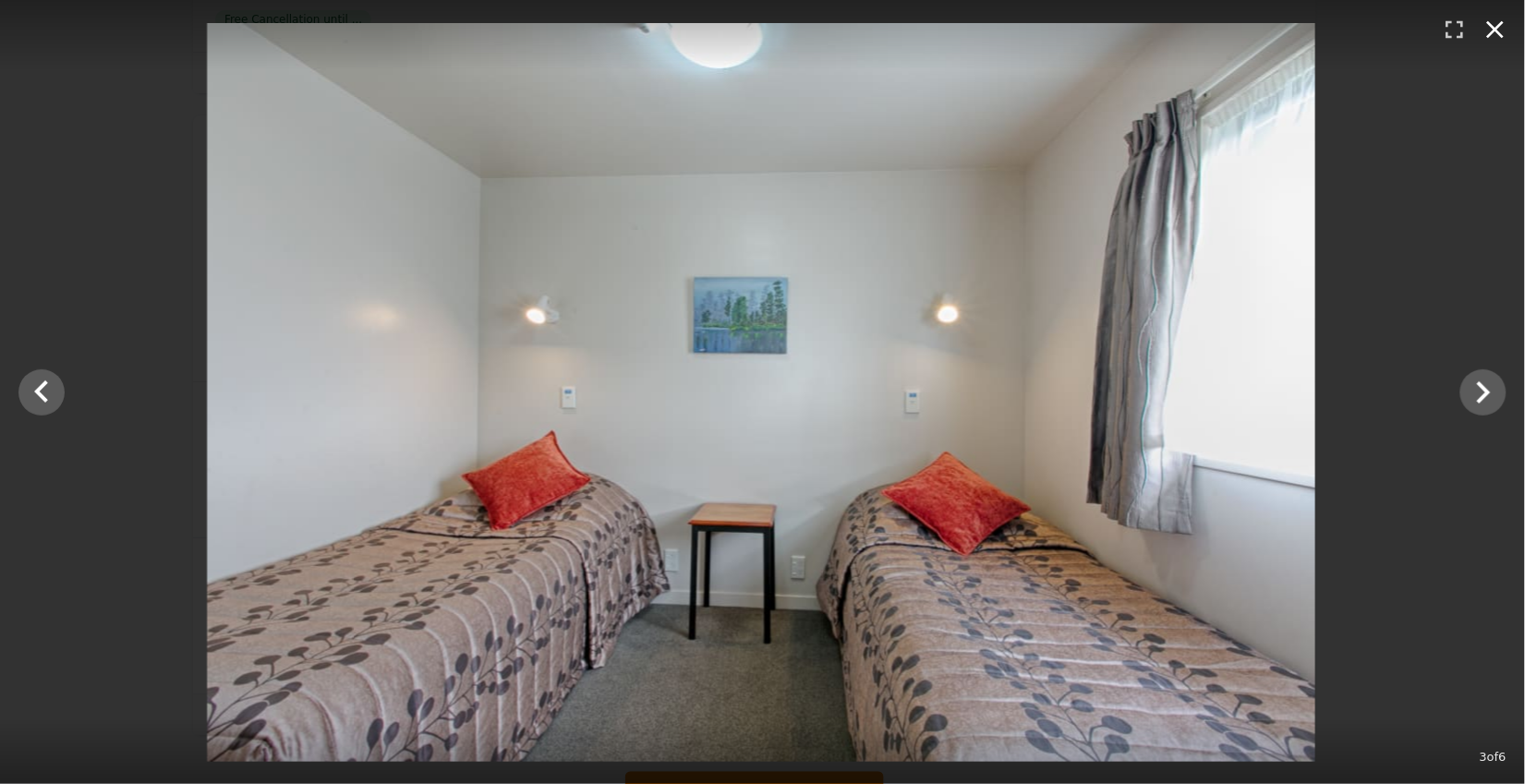
click at [1498, 20] on icon "button" at bounding box center [1495, 30] width 30 height 30
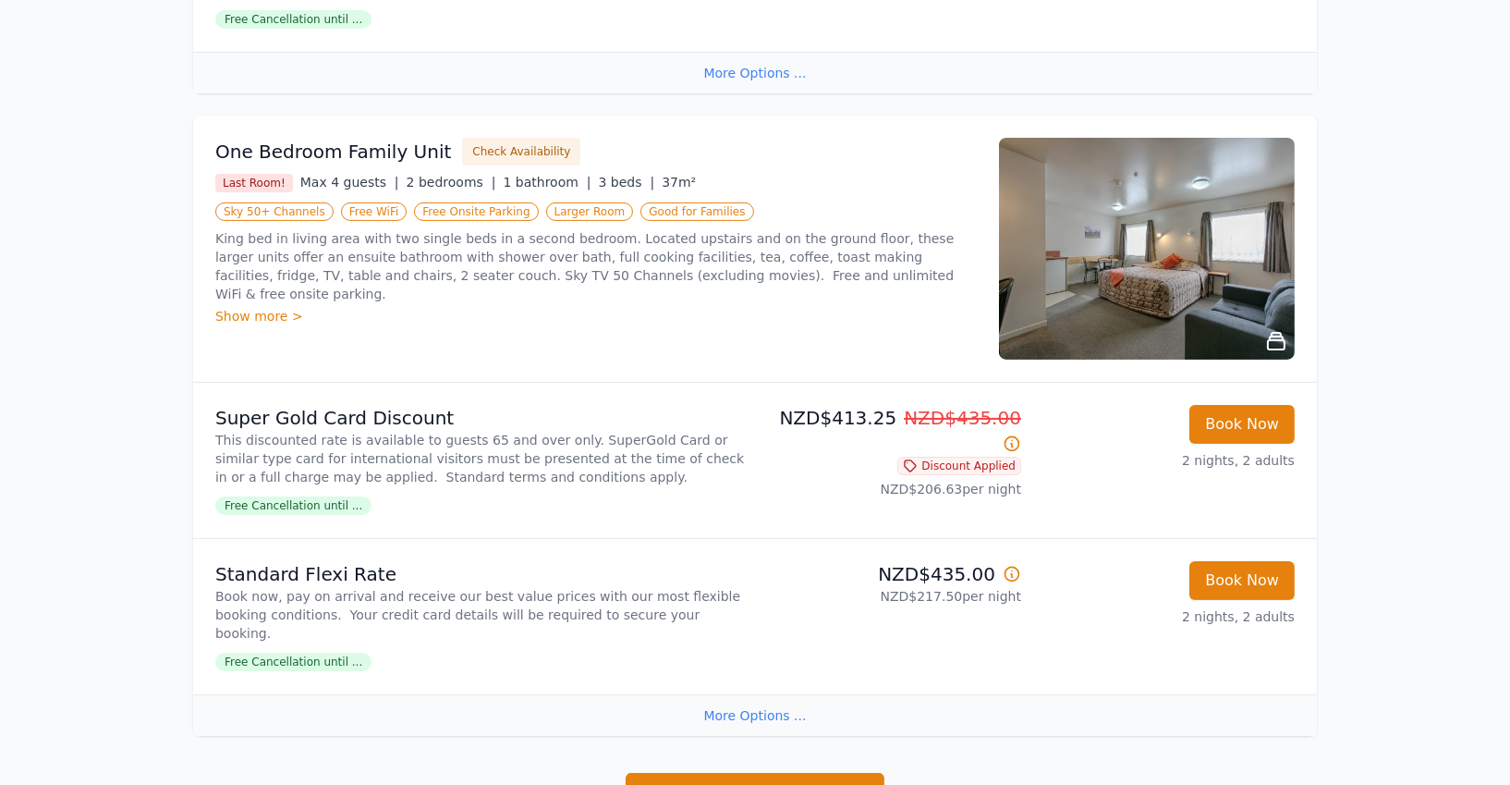
click at [847, 475] on div "NZD$413.25 NZD$435.00 Discount Applied NZD$206.63 per night" at bounding box center [891, 460] width 259 height 111
click at [1108, 455] on div "Book Now 2 nights, 2 adults" at bounding box center [1165, 460] width 259 height 111
click at [1242, 563] on button "Book Now" at bounding box center [1241, 580] width 105 height 39
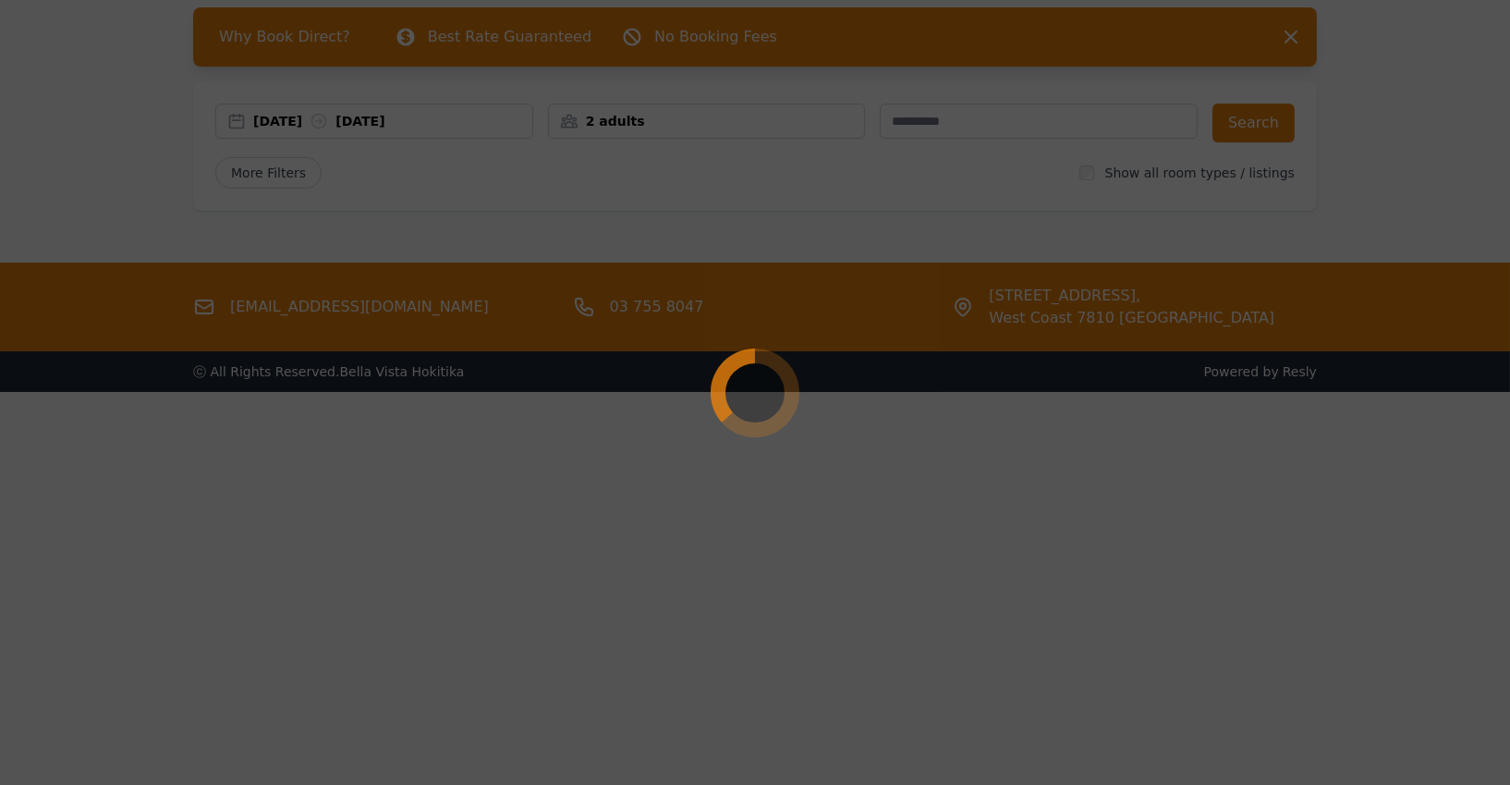
scroll to position [87, 0]
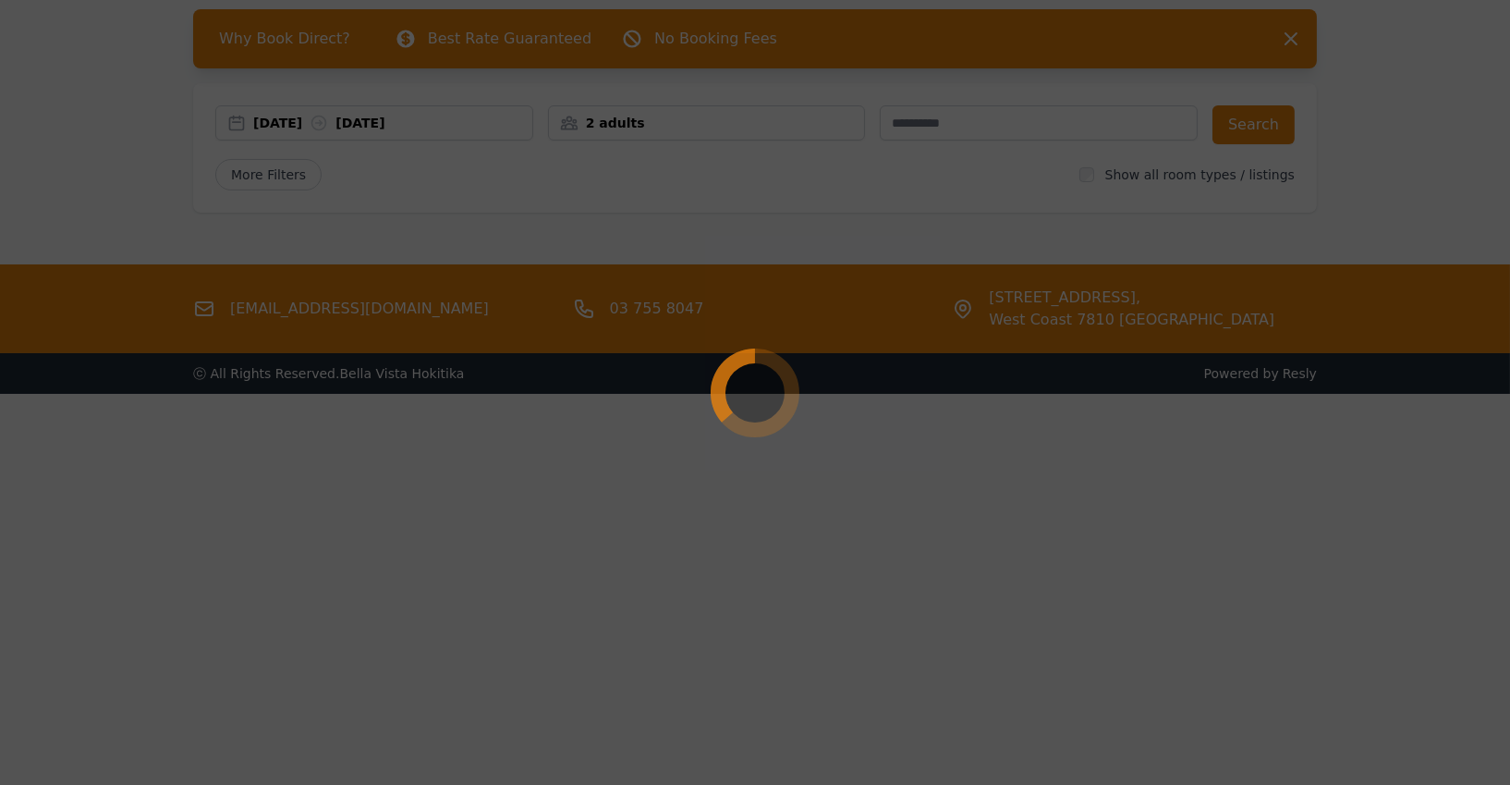
select select "**"
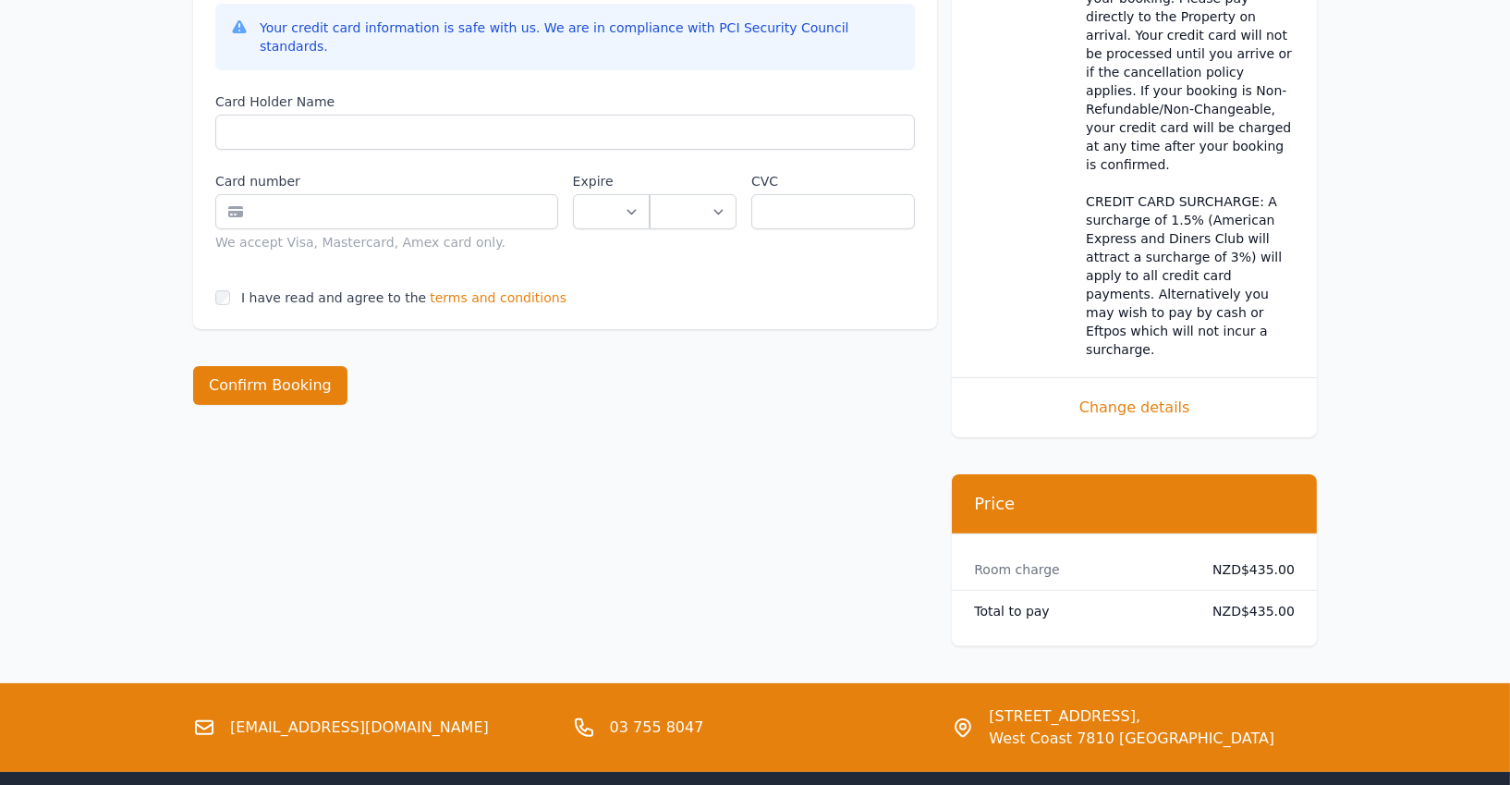
scroll to position [1048, 0]
